Goal: Information Seeking & Learning: Learn about a topic

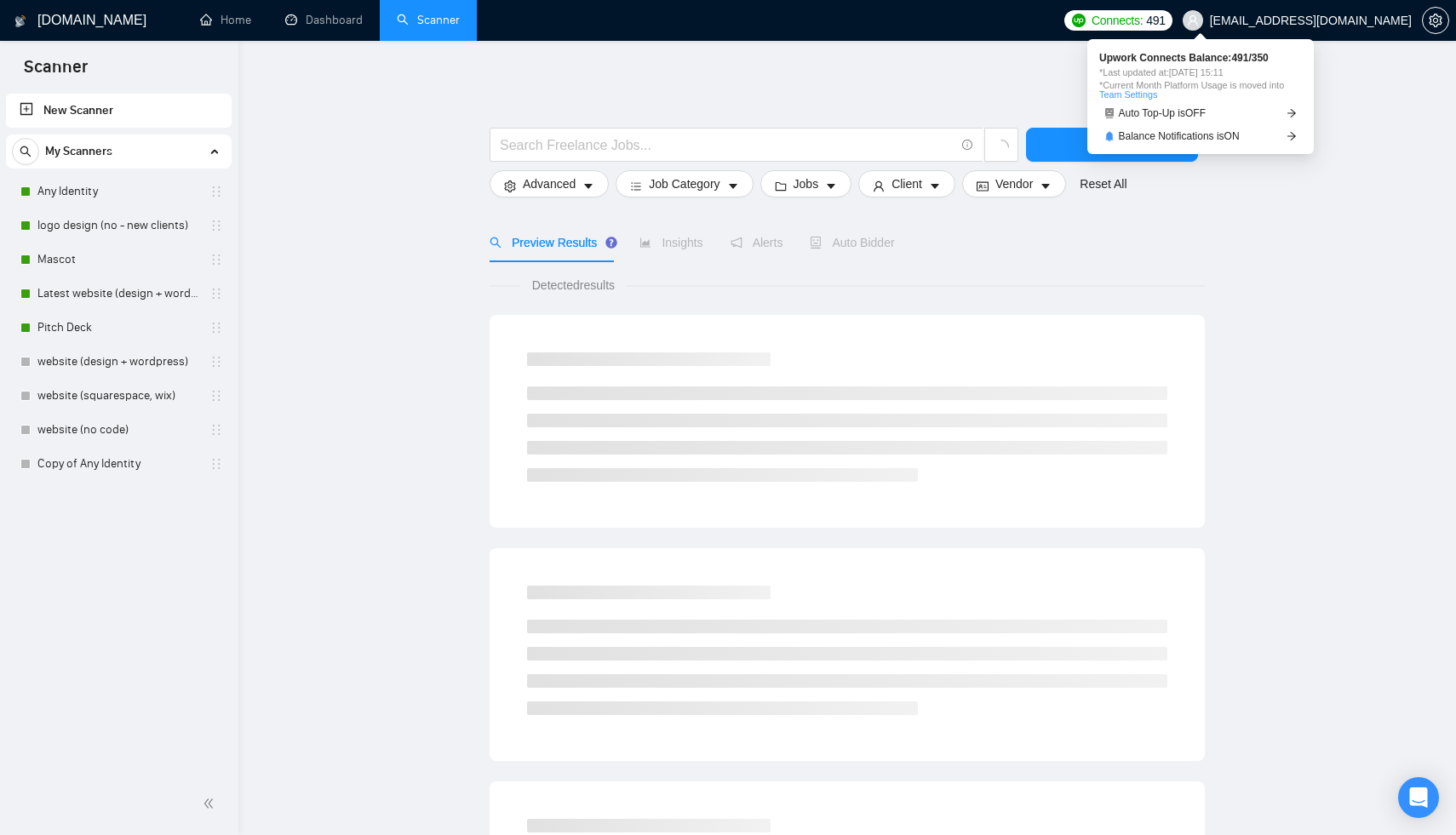
click at [1143, 19] on span "Connects:" at bounding box center [1117, 20] width 51 height 18
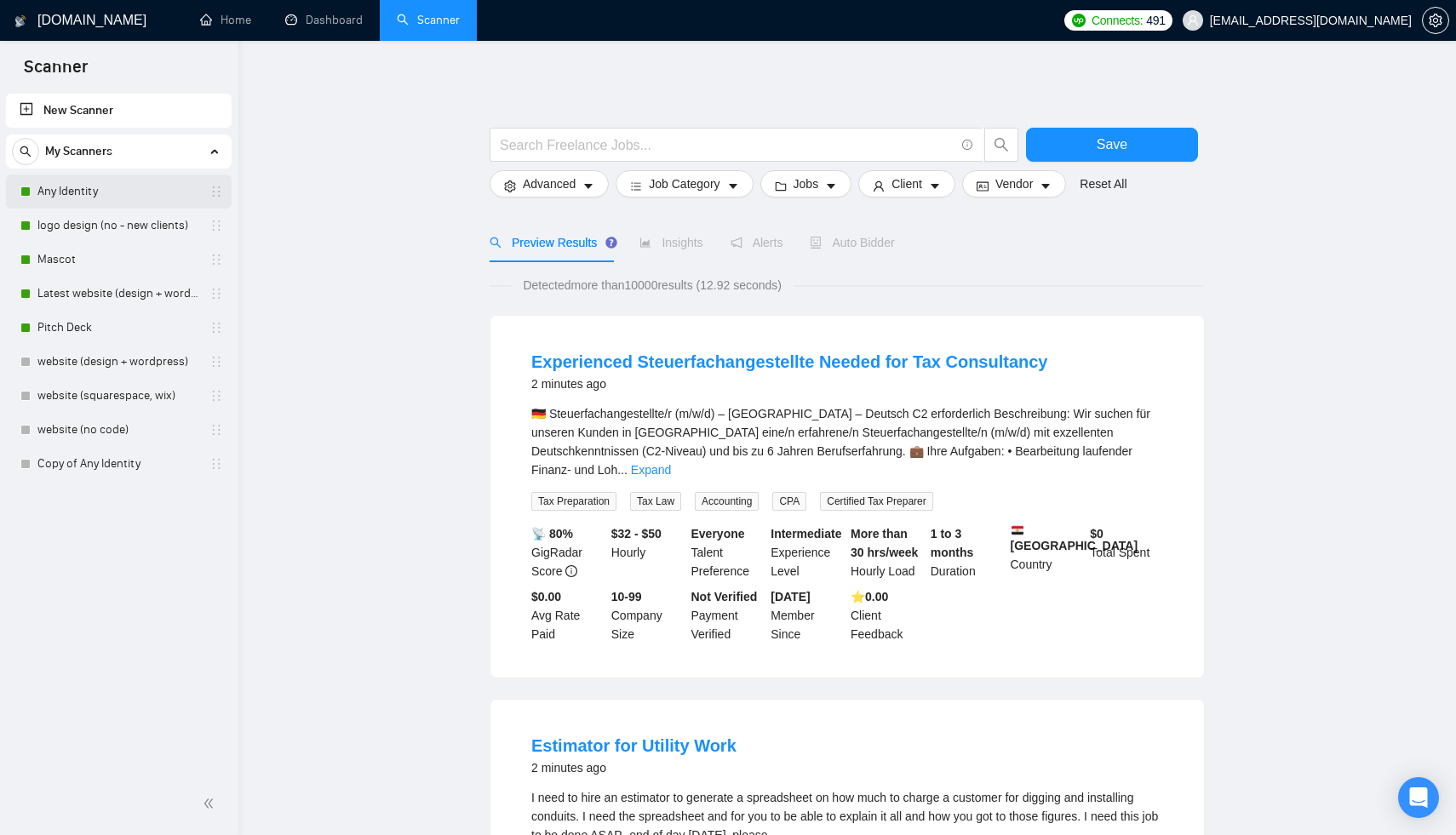
click at [101, 190] on link "Any Identity" at bounding box center [118, 191] width 161 height 34
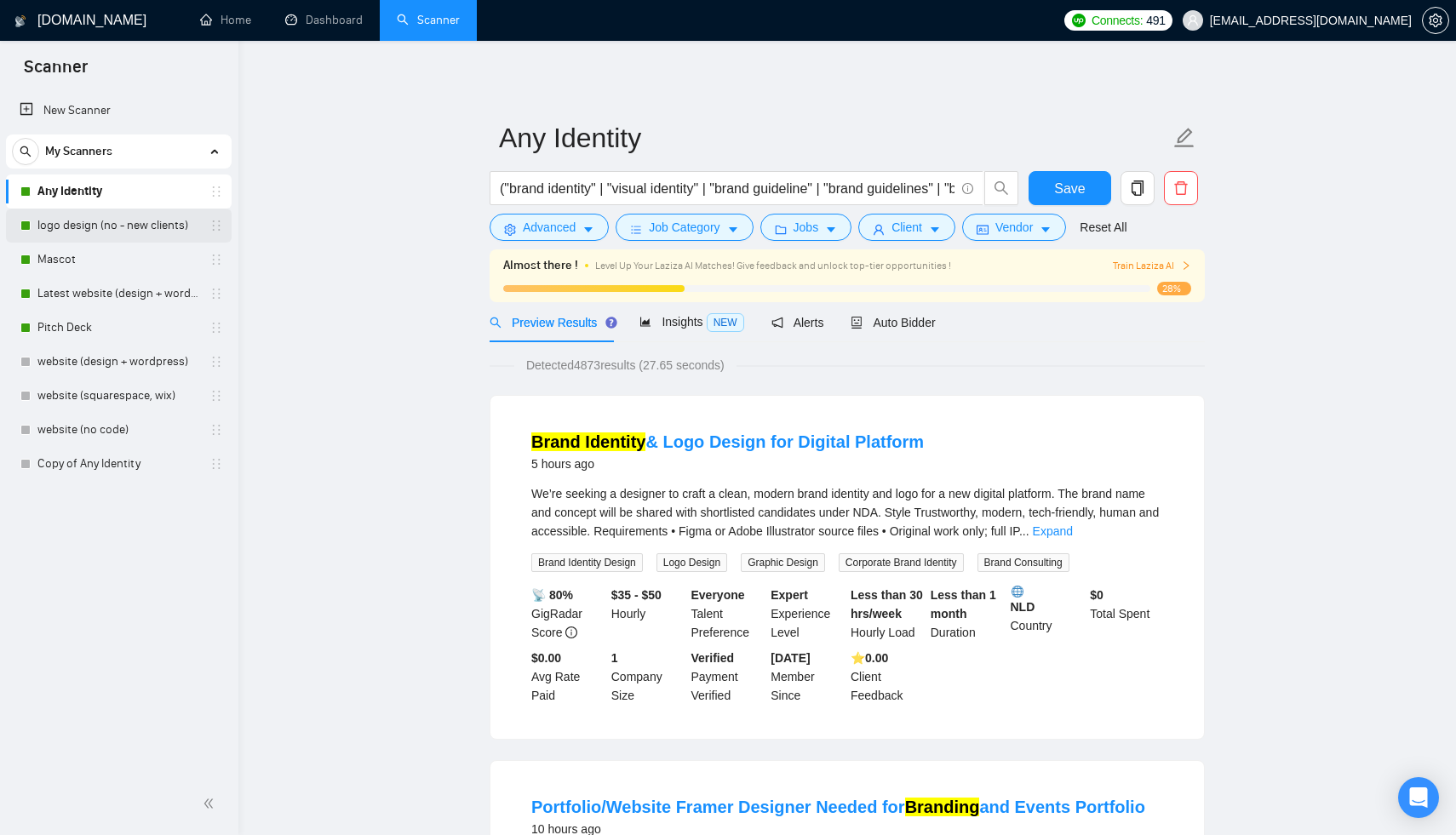
click at [95, 224] on link "logo design (no - new clients)" at bounding box center [118, 225] width 161 height 34
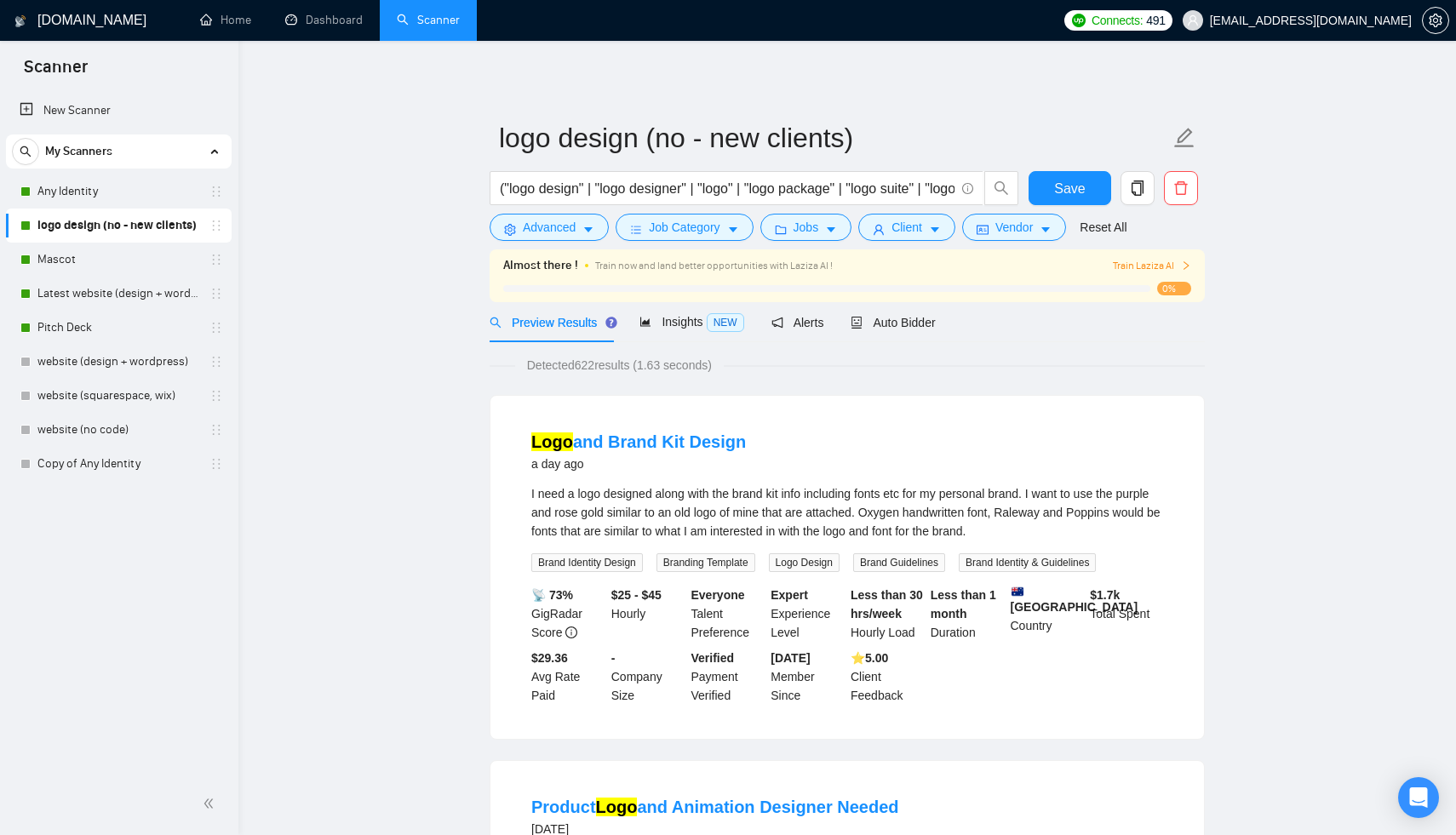
scroll to position [18, 0]
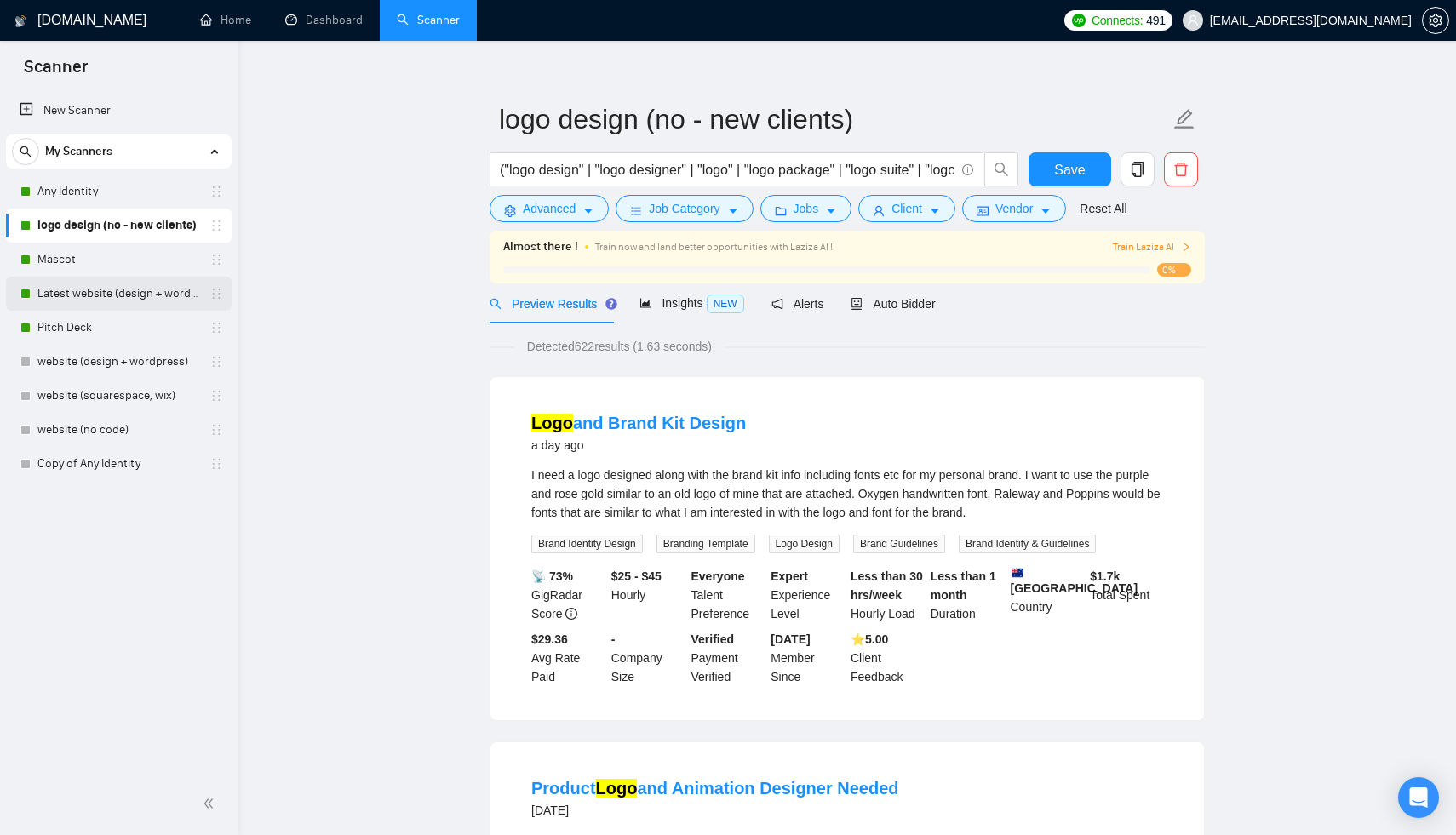
click at [95, 289] on link "Latest website (design + wordpress)" at bounding box center [118, 293] width 161 height 34
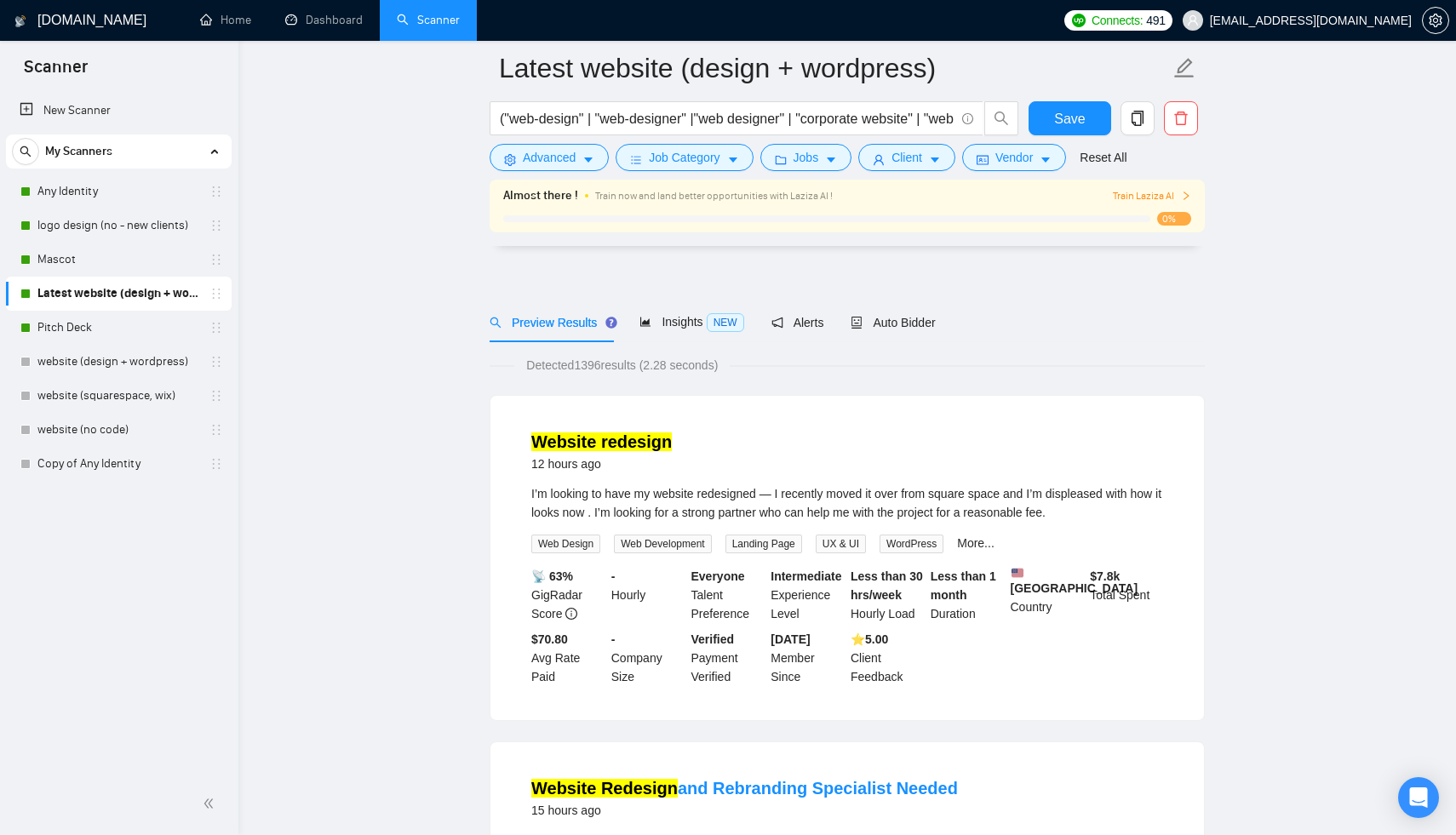
scroll to position [323, 0]
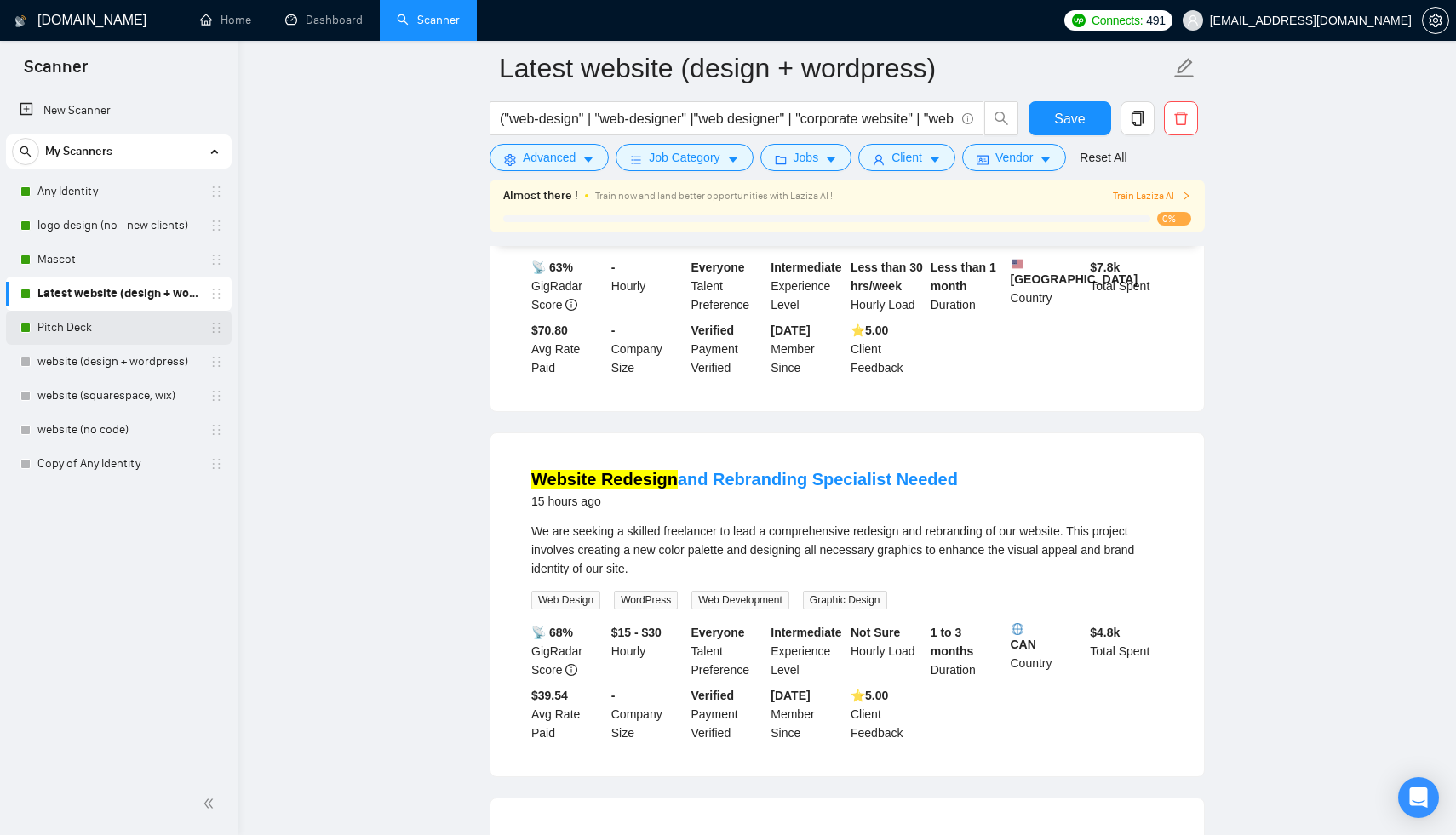
click at [66, 329] on link "Pitch Deck" at bounding box center [118, 327] width 161 height 34
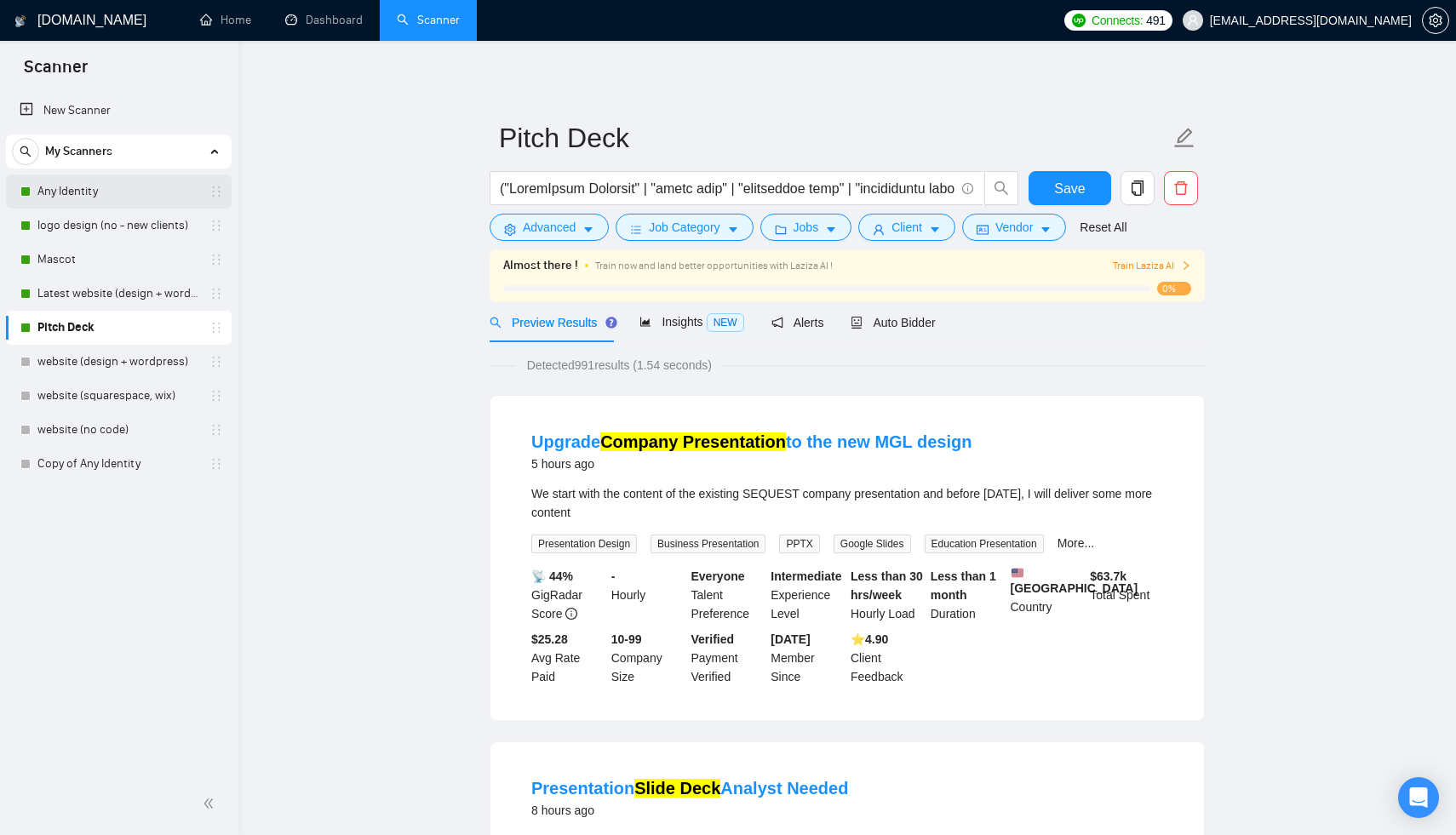
click at [68, 190] on link "Any Identity" at bounding box center [118, 191] width 161 height 34
